Goal: Navigation & Orientation: Find specific page/section

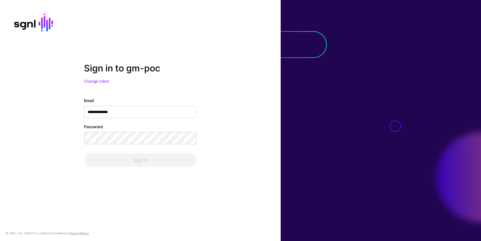
type input "**********"
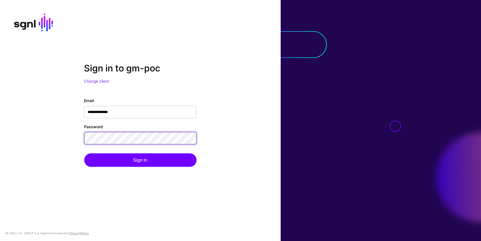
click at [84, 153] on button "Sign In" at bounding box center [140, 159] width 112 height 13
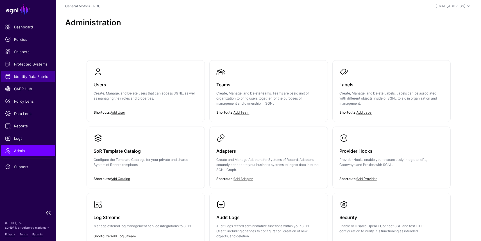
click at [32, 79] on span "Identity Data Fabric" at bounding box center [28, 77] width 46 height 6
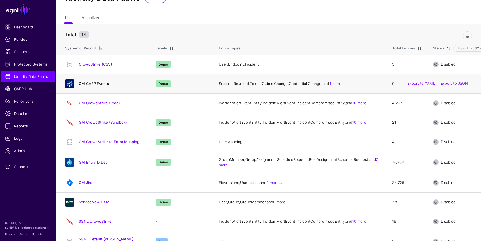
scroll to position [30, 0]
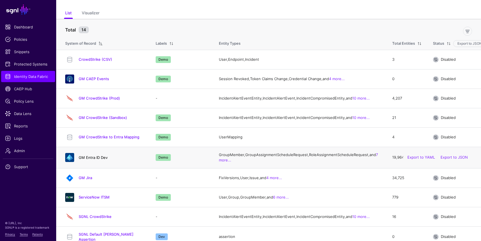
click at [94, 160] on link "GM Entra ID Dev" at bounding box center [93, 157] width 29 height 4
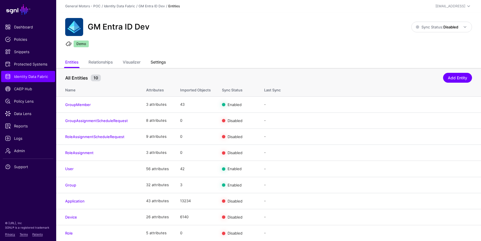
click at [157, 62] on link "Settings" at bounding box center [158, 62] width 15 height 11
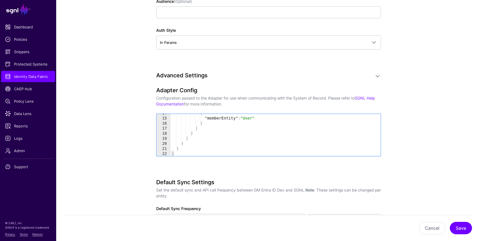
scroll to position [569, 0]
click at [33, 76] on span "Identity Data Fabric" at bounding box center [28, 77] width 46 height 6
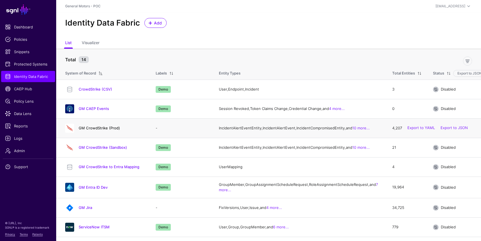
click at [101, 130] on link "GM CrowdStrike (Prod)" at bounding box center [99, 128] width 41 height 4
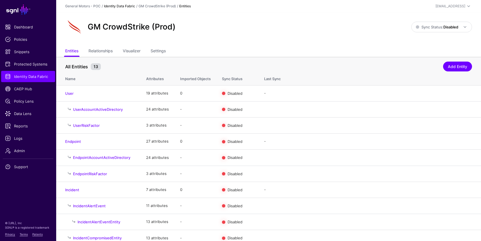
click at [127, 6] on link "Identity Data Fabric" at bounding box center [119, 6] width 31 height 4
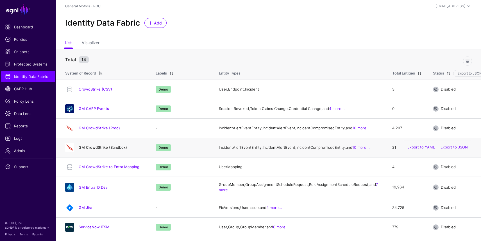
click at [92, 150] on link "GM CrowdStrike (Sandbox)" at bounding box center [103, 147] width 48 height 4
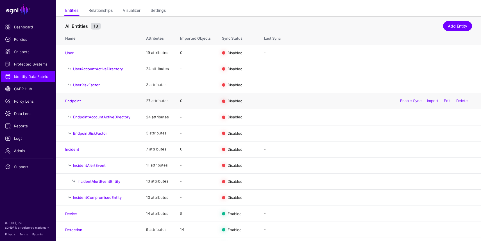
scroll to position [66, 0]
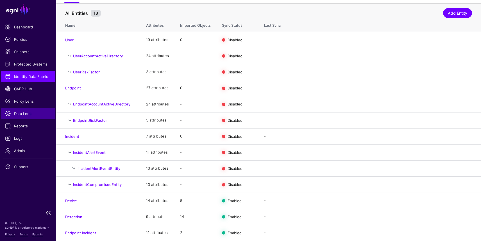
click at [21, 116] on span "Data Lens" at bounding box center [28, 114] width 46 height 6
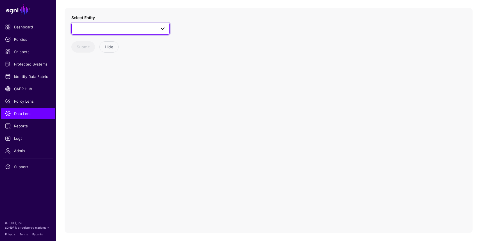
click at [152, 26] on span at bounding box center [120, 28] width 91 height 7
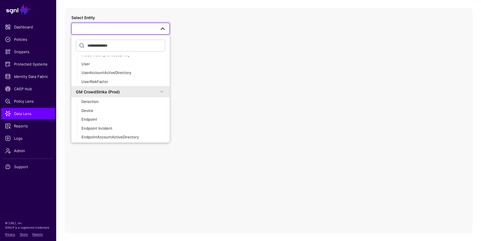
scroll to position [96, 0]
click at [130, 100] on div "Detection" at bounding box center [124, 103] width 84 height 6
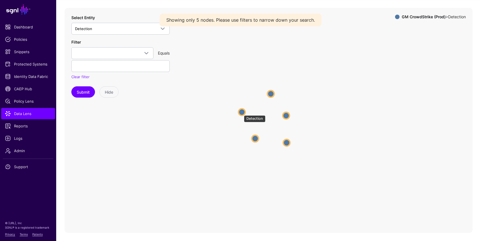
click at [241, 112] on circle at bounding box center [242, 112] width 7 height 7
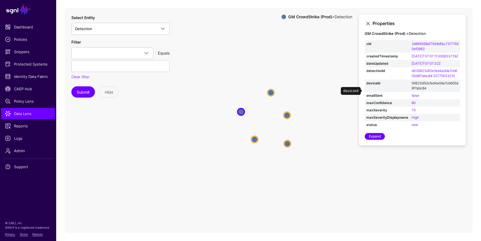
click at [419, 90] on link "00623d50cfed4a0da7cb605d9f7abc84" at bounding box center [435, 85] width 47 height 9
type input "**********"
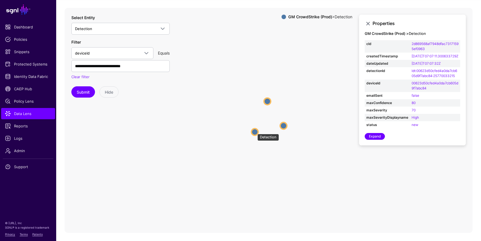
click at [255, 131] on circle at bounding box center [255, 131] width 7 height 7
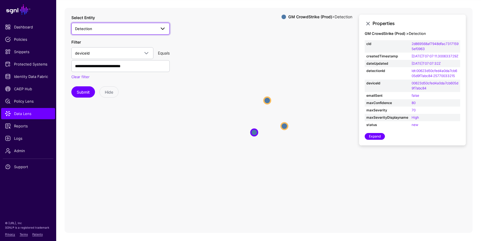
click at [160, 28] on span at bounding box center [162, 28] width 7 height 7
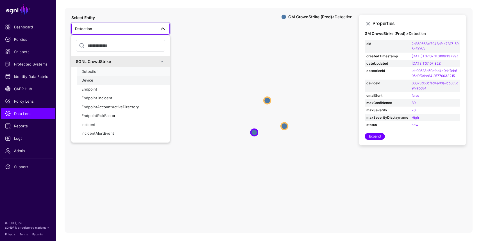
drag, startPoint x: 124, startPoint y: 74, endPoint x: 123, endPoint y: 78, distance: 3.4
click at [123, 78] on ul "Detection Device Endpoint Endpoint Incident EndpointAccountActiveDirectory Endp…" at bounding box center [123, 124] width 93 height 115
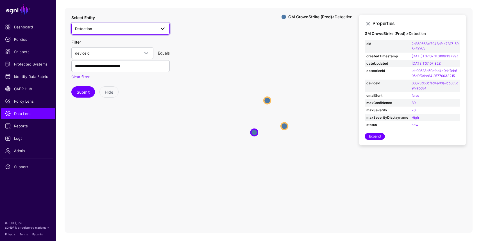
click at [157, 28] on span at bounding box center [161, 28] width 10 height 7
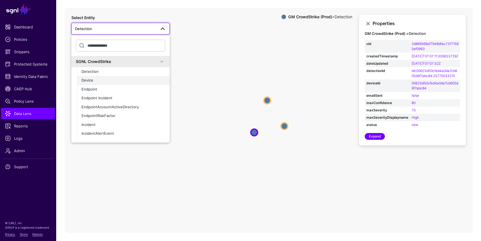
click at [90, 81] on span "Device" at bounding box center [88, 80] width 12 height 4
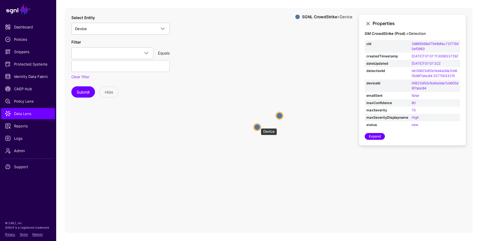
click at [258, 125] on circle at bounding box center [257, 127] width 7 height 7
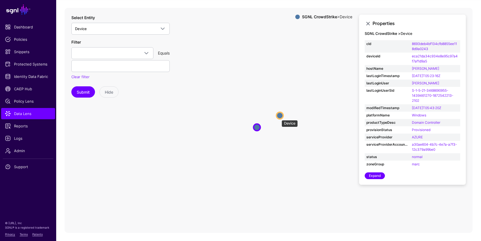
click at [279, 117] on circle at bounding box center [280, 115] width 7 height 7
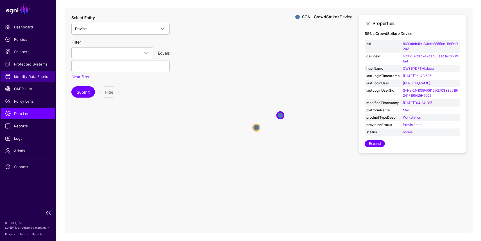
click at [26, 78] on span "Identity Data Fabric" at bounding box center [28, 77] width 46 height 6
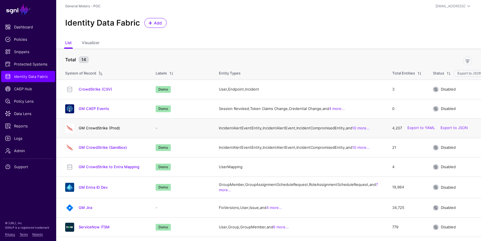
click at [100, 130] on link "GM CrowdStrike (Prod)" at bounding box center [99, 128] width 41 height 4
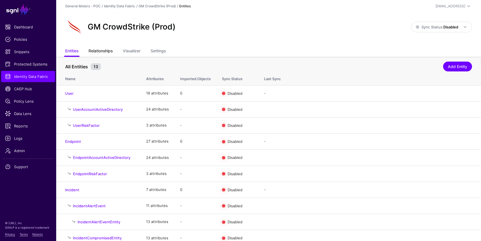
click at [110, 51] on link "Relationships" at bounding box center [101, 51] width 24 height 11
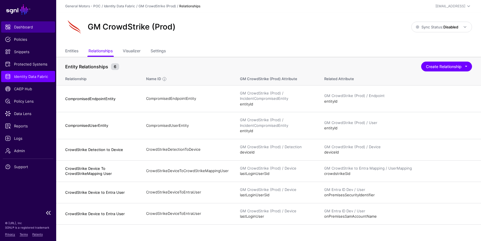
click at [28, 28] on span "Dashboard" at bounding box center [28, 27] width 46 height 6
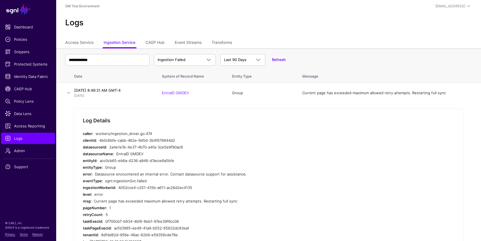
scroll to position [44, 0]
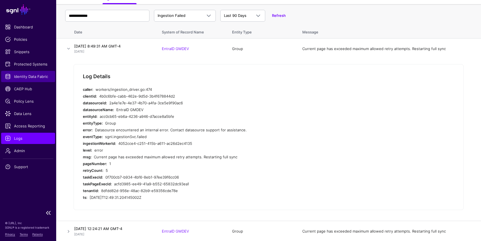
click at [40, 76] on span "Identity Data Fabric" at bounding box center [28, 77] width 46 height 6
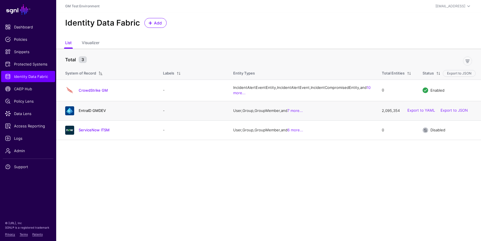
click at [97, 113] on link "EntraID GMDEV" at bounding box center [92, 110] width 27 height 4
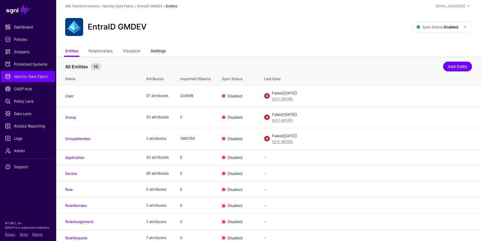
click at [164, 51] on link "Settings" at bounding box center [158, 51] width 15 height 11
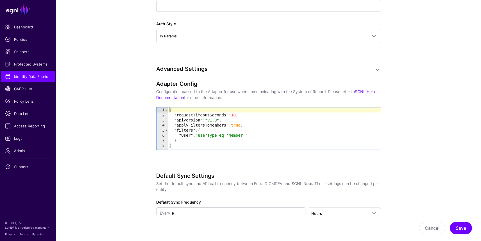
scroll to position [524, 0]
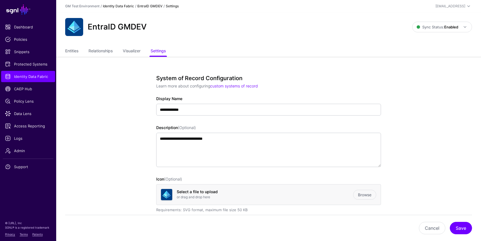
click at [125, 4] on link "Identity Data Fabric" at bounding box center [118, 6] width 31 height 4
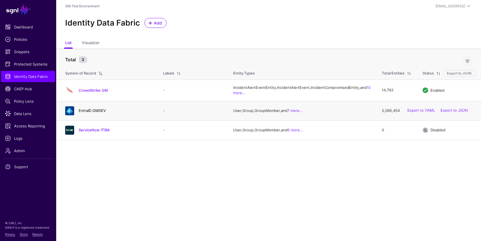
click at [87, 113] on link "EntraID GMDEV" at bounding box center [92, 110] width 27 height 4
